Goal: Check status

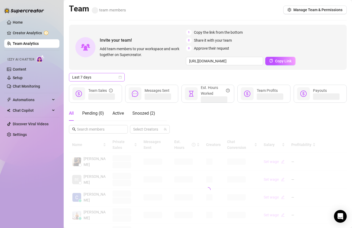
click at [102, 75] on span "Last 7 days" at bounding box center [96, 77] width 49 height 8
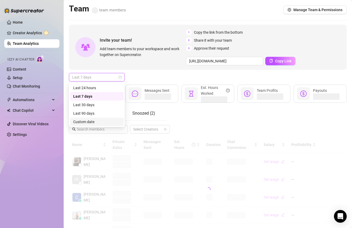
click at [92, 122] on div "Custom date" at bounding box center [96, 122] width 47 height 6
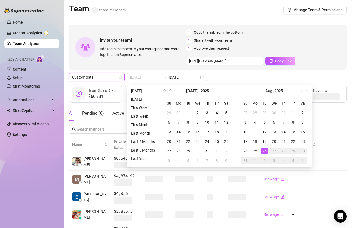
click at [263, 153] on div "26" at bounding box center [264, 151] width 6 height 6
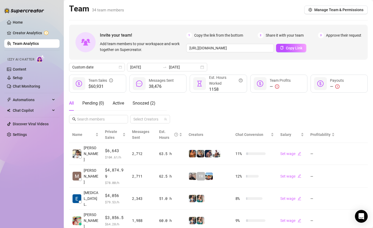
click at [132, 71] on div "Invite your team! Add team members to your workspace and work together on Super…" at bounding box center [218, 204] width 298 height 358
click at [138, 67] on input "2025-08-19" at bounding box center [145, 67] width 30 height 6
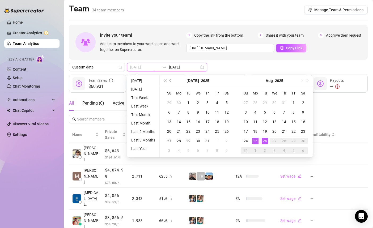
type input "[DATE]"
click at [260, 143] on td "26" at bounding box center [265, 141] width 10 height 10
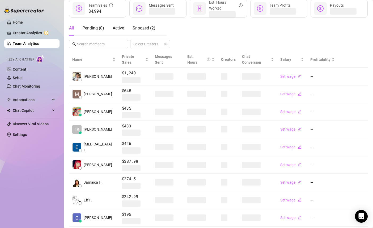
scroll to position [100, 0]
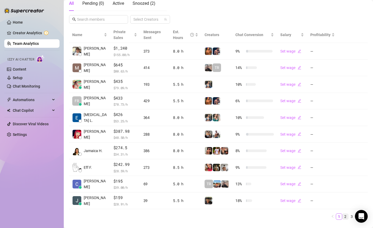
click at [343, 216] on link "2" at bounding box center [345, 217] width 6 height 6
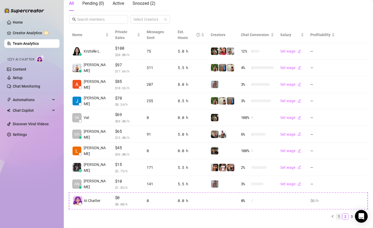
click at [340, 214] on link "1" at bounding box center [339, 217] width 6 height 6
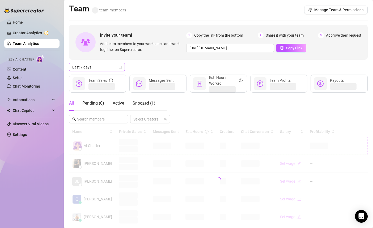
click at [116, 67] on span "Last 7 days" at bounding box center [96, 67] width 49 height 8
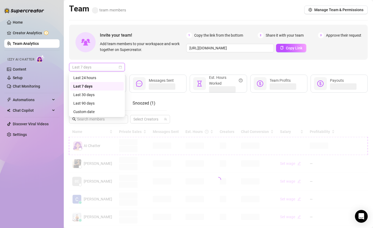
click at [98, 112] on div "Custom date" at bounding box center [96, 112] width 47 height 6
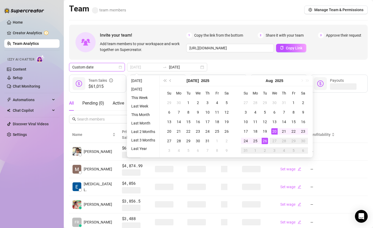
type input "[DATE]"
click at [266, 139] on div "26" at bounding box center [264, 141] width 6 height 6
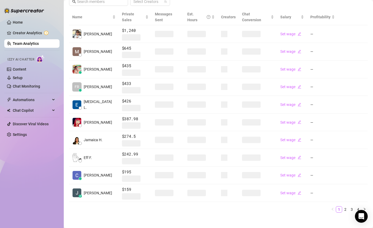
scroll to position [116, 0]
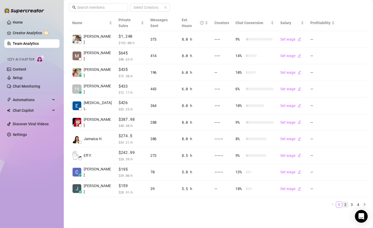
click at [345, 204] on link "2" at bounding box center [345, 205] width 6 height 6
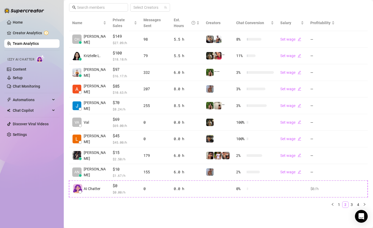
scroll to position [106, 0]
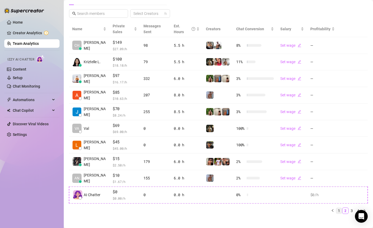
click at [338, 208] on link "1" at bounding box center [339, 211] width 6 height 6
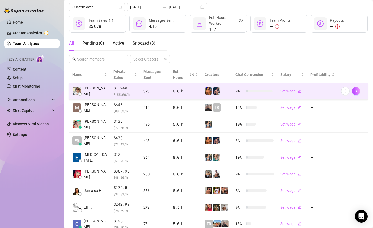
scroll to position [0, 0]
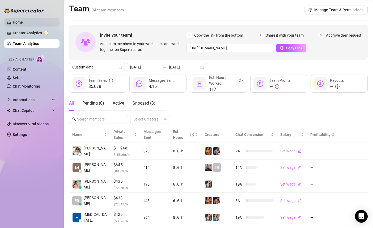
click at [23, 20] on link "Home" at bounding box center [18, 22] width 10 height 4
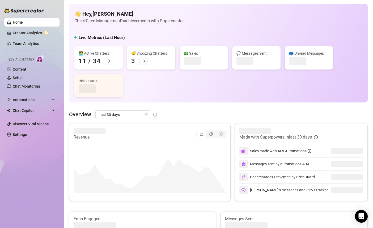
click at [132, 107] on div "👋 Hey, Chloe Louise Check Circe Management's achievements with Supercreator Liv…" at bounding box center [218, 211] width 298 height 415
click at [132, 113] on span "Last 30 days" at bounding box center [122, 115] width 49 height 8
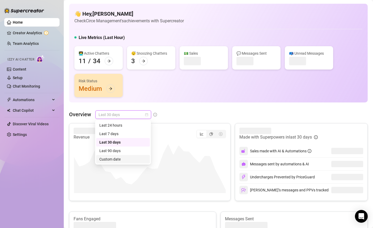
click at [134, 159] on div "Custom date" at bounding box center [122, 159] width 47 height 6
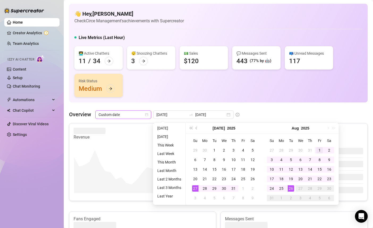
type input "2025-08-01"
click at [319, 147] on div "1" at bounding box center [319, 150] width 6 height 6
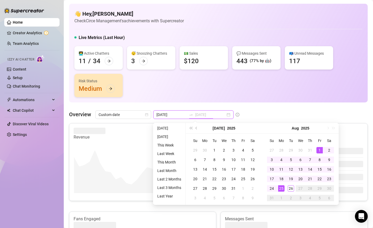
type input "2025-08-25"
click at [281, 186] on div "25" at bounding box center [281, 188] width 6 height 6
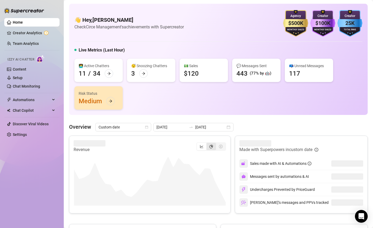
click at [209, 147] on div "segmented control" at bounding box center [211, 146] width 10 height 7
click at [208, 144] on input "segmented control" at bounding box center [208, 144] width 0 height 0
click at [209, 147] on div "segmented control" at bounding box center [211, 146] width 10 height 7
click at [208, 144] on input "segmented control" at bounding box center [208, 144] width 0 height 0
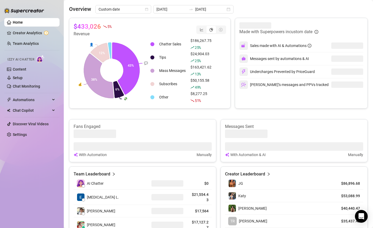
scroll to position [80, 0]
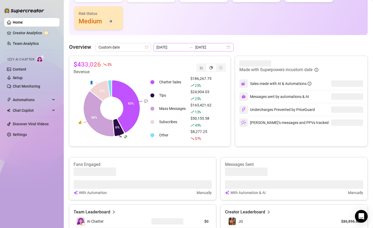
click at [195, 50] on div "2025-08-01 2025-08-25" at bounding box center [193, 47] width 80 height 8
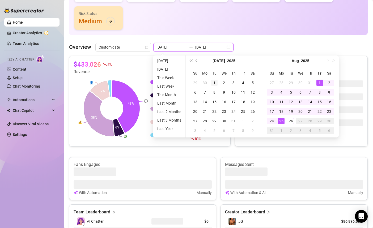
type input "2025-07-01"
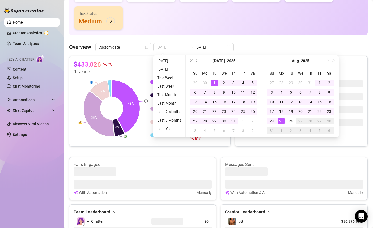
click at [213, 79] on td "1" at bounding box center [214, 83] width 10 height 10
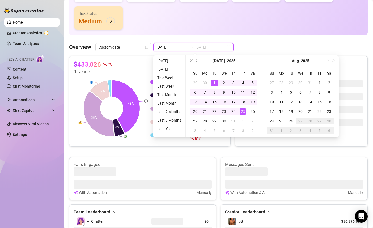
type input "2025-07-25"
click at [242, 110] on div "25" at bounding box center [243, 111] width 6 height 6
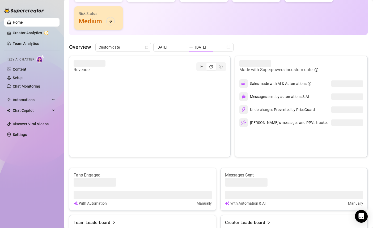
type input "2025-07-25"
type input "2025-08-01"
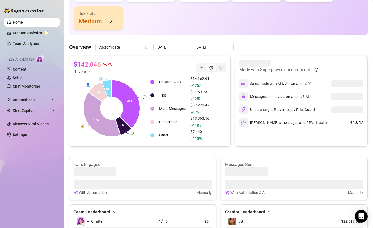
click at [189, 45] on icon "swap-right" at bounding box center [191, 47] width 4 height 4
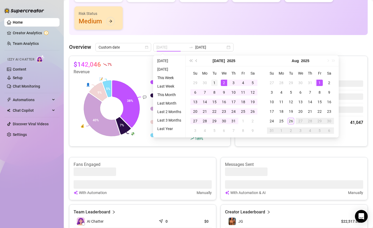
click at [214, 82] on div "1" at bounding box center [214, 83] width 6 height 6
type input "2025-07-01"
click at [214, 83] on div "1" at bounding box center [214, 83] width 6 height 6
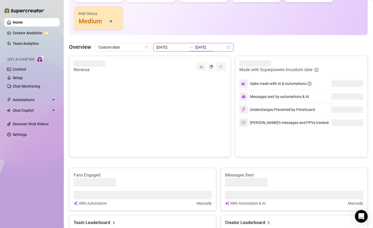
click at [195, 47] on input "2025-07-01" at bounding box center [210, 47] width 30 height 6
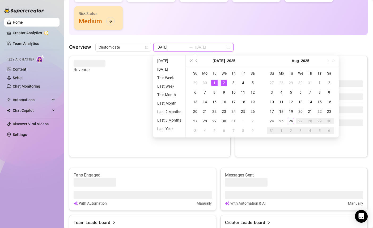
type input "2025-07-01"
click at [214, 82] on div "1" at bounding box center [214, 83] width 6 height 6
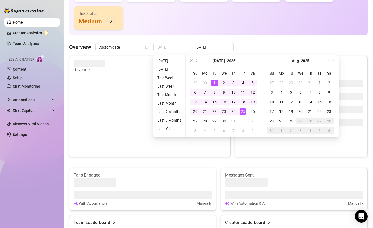
click at [247, 113] on td "25" at bounding box center [243, 112] width 10 height 10
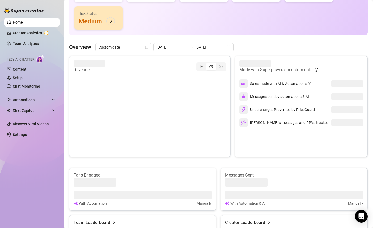
type input "2025-07-01"
type input "2025-07-25"
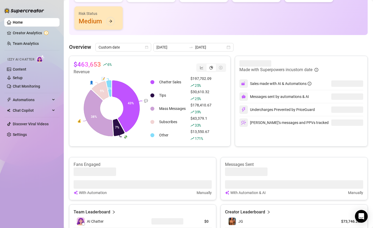
click at [157, 67] on div "$463,653 6 % Revenue" at bounding box center [150, 67] width 152 height 15
